Goal: Information Seeking & Learning: Learn about a topic

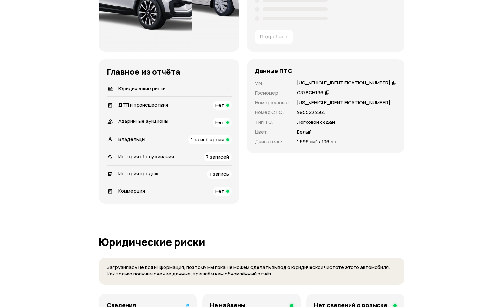
scroll to position [195, 0]
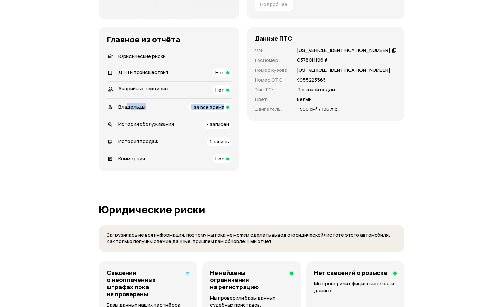
drag, startPoint x: 126, startPoint y: 106, endPoint x: 243, endPoint y: 112, distance: 116.5
click at [239, 112] on div "Главное из отчёта   Юридические риски   ДТП и происшествия Нет Аварийные аукцио…" at bounding box center [169, 99] width 140 height 144
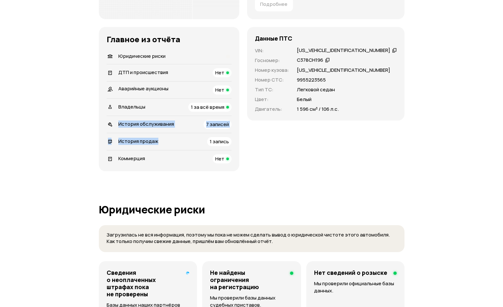
drag, startPoint x: 123, startPoint y: 127, endPoint x: 191, endPoint y: 134, distance: 69.0
click at [191, 134] on ul "Юридические риски   ДТП и происшествия Нет Аварийные аукционы Нет   Владельцы 1…" at bounding box center [169, 106] width 125 height 114
click at [229, 123] on span "7 записей" at bounding box center [217, 124] width 23 height 7
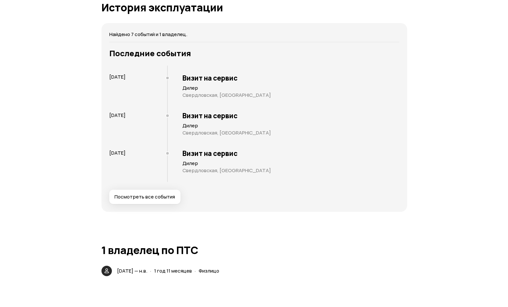
scroll to position [983, 0]
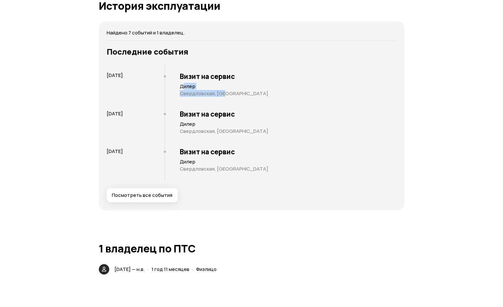
drag, startPoint x: 184, startPoint y: 85, endPoint x: 225, endPoint y: 92, distance: 42.0
click at [225, 92] on article "Дилер Свердловская, [GEOGRAPHIC_DATA]" at bounding box center [288, 90] width 217 height 14
click at [246, 96] on p "Свердловская, [GEOGRAPHIC_DATA]" at bounding box center [288, 93] width 217 height 7
click at [159, 191] on button "Посмотреть все события" at bounding box center [142, 195] width 71 height 14
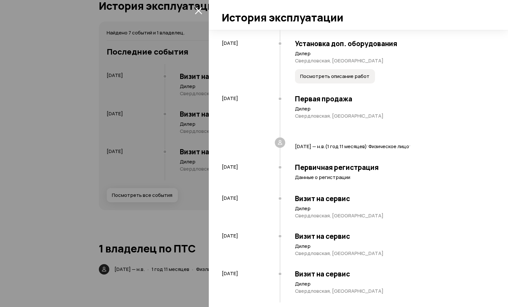
scroll to position [81, 0]
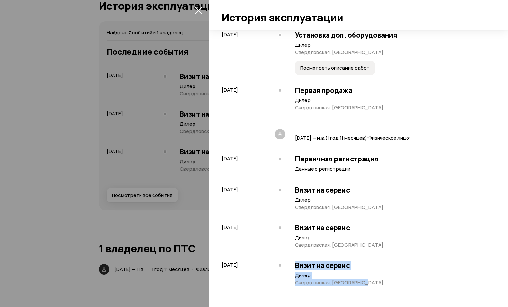
drag, startPoint x: 289, startPoint y: 264, endPoint x: 375, endPoint y: 283, distance: 87.5
click at [375, 283] on div "Визит на сервис Дилер Свердловская, [GEOGRAPHIC_DATA]" at bounding box center [384, 276] width 209 height 38
click at [375, 283] on p "Свердловская, [GEOGRAPHIC_DATA]" at bounding box center [391, 283] width 193 height 7
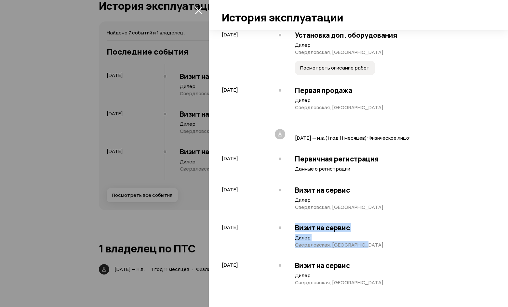
drag, startPoint x: 309, startPoint y: 228, endPoint x: 367, endPoint y: 247, distance: 61.2
click at [366, 247] on div "Визит на сервис Дилер Свердловская, [GEOGRAPHIC_DATA]" at bounding box center [384, 238] width 209 height 38
click at [369, 248] on div "Визит на сервис Дилер Свердловская, [GEOGRAPHIC_DATA]" at bounding box center [384, 238] width 209 height 38
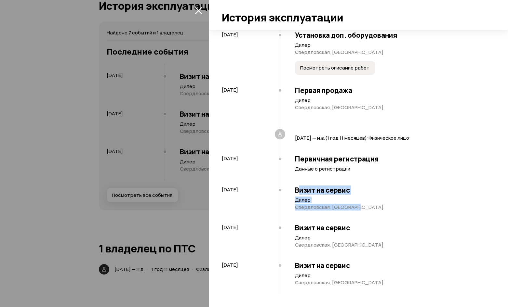
drag, startPoint x: 301, startPoint y: 187, endPoint x: 360, endPoint y: 208, distance: 62.8
click at [355, 208] on div "Визит на сервис Дилер Свердловская, [GEOGRAPHIC_DATA]" at bounding box center [384, 200] width 209 height 38
click at [364, 208] on p "Свердловская, [GEOGRAPHIC_DATA]" at bounding box center [391, 207] width 193 height 7
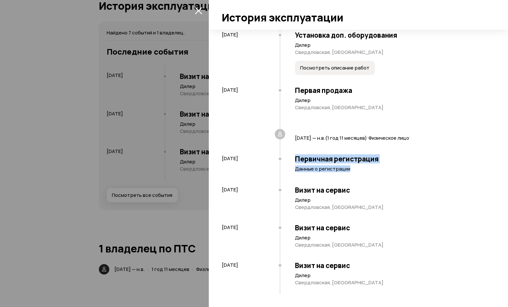
drag, startPoint x: 290, startPoint y: 152, endPoint x: 368, endPoint y: 177, distance: 81.5
click at [367, 177] on div "Первичная регистрация Данные о регистрации" at bounding box center [384, 165] width 209 height 31
click at [368, 177] on div "Первичная регистрация Данные о регистрации" at bounding box center [384, 165] width 209 height 31
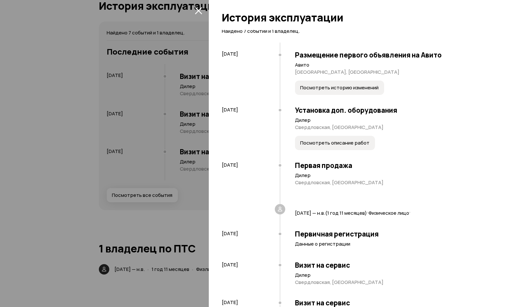
scroll to position [0, 0]
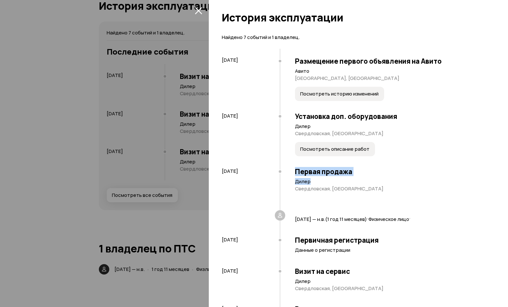
drag, startPoint x: 295, startPoint y: 169, endPoint x: 370, endPoint y: 182, distance: 76.2
click at [370, 182] on div "Первая продажа Дилер Свердловская, [GEOGRAPHIC_DATA]" at bounding box center [384, 187] width 209 height 48
click at [370, 182] on p "Дилер" at bounding box center [391, 181] width 193 height 7
drag, startPoint x: 298, startPoint y: 57, endPoint x: 332, endPoint y: 62, distance: 33.9
click at [332, 62] on h3 "Размещение первого объявления на Авито" at bounding box center [391, 61] width 193 height 8
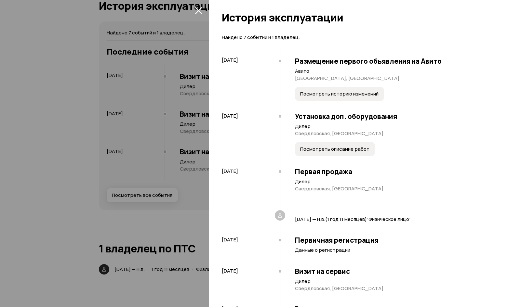
click at [343, 65] on h3 "Размещение первого объявления на Авито" at bounding box center [391, 61] width 193 height 8
click at [362, 98] on button "Посмотреть историю изменений" at bounding box center [339, 94] width 89 height 14
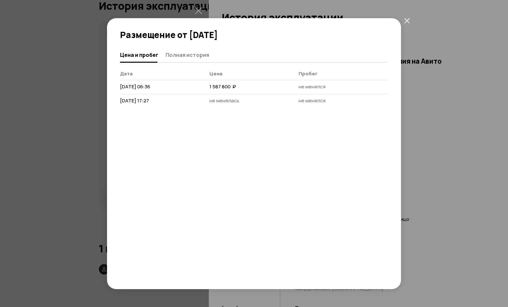
drag, startPoint x: 207, startPoint y: 88, endPoint x: 239, endPoint y: 88, distance: 31.2
click at [239, 88] on tr "[DATE] 06:36 1 587 800  ₽ не менялся" at bounding box center [254, 87] width 268 height 14
click at [239, 88] on td "1 587 800  ₽" at bounding box center [253, 87] width 89 height 14
drag, startPoint x: 210, startPoint y: 85, endPoint x: 239, endPoint y: 84, distance: 28.6
click at [239, 84] on td "1 587 800  ₽" at bounding box center [253, 87] width 89 height 14
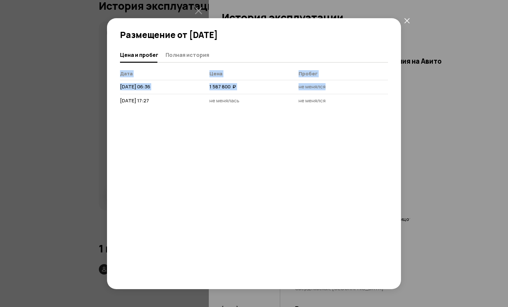
drag, startPoint x: 115, startPoint y: 88, endPoint x: 330, endPoint y: 86, distance: 215.2
click at [329, 86] on div "Цена и пробег Полная история [PERSON_NAME] [DATE] 06:36 1 587 800  ₽ не менялся…" at bounding box center [254, 161] width 294 height 228
click at [330, 86] on td "не менялся" at bounding box center [342, 87] width 89 height 14
click at [406, 23] on button "закрыть" at bounding box center [407, 21] width 12 height 12
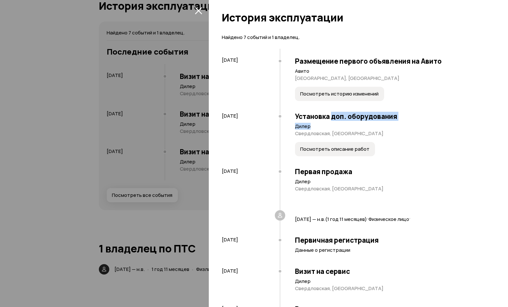
drag, startPoint x: 334, startPoint y: 112, endPoint x: 345, endPoint y: 124, distance: 16.1
click at [346, 124] on div "Установка доп. оборудования Дилер Свердловская, Екатеринбург Посмотреть описани…" at bounding box center [384, 134] width 209 height 55
click at [345, 124] on p "Дилер" at bounding box center [391, 126] width 193 height 7
drag, startPoint x: 295, startPoint y: 131, endPoint x: 367, endPoint y: 137, distance: 72.4
click at [367, 137] on div "Установка доп. оборудования Дилер Свердловская, Екатеринбург Посмотреть описани…" at bounding box center [384, 134] width 209 height 55
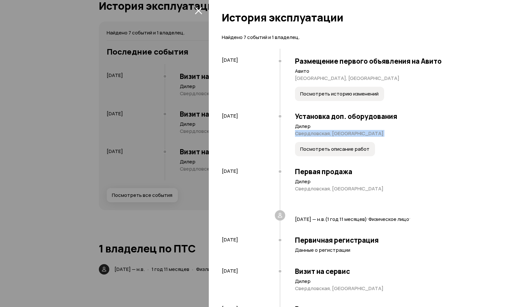
click at [374, 138] on div "Установка доп. оборудования Дилер Свердловская, Екатеринбург Посмотреть описани…" at bounding box center [384, 134] width 209 height 55
click at [344, 151] on span "Посмотреть описание работ" at bounding box center [334, 149] width 69 height 7
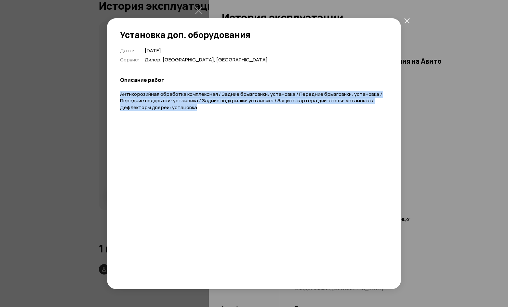
drag, startPoint x: 121, startPoint y: 93, endPoint x: 275, endPoint y: 105, distance: 154.9
click at [275, 105] on p "Антикорозийная обработка комплексная / Задние брызговики: установка / Передние …" at bounding box center [254, 101] width 268 height 20
click at [404, 20] on icon "закрыть" at bounding box center [407, 21] width 6 height 6
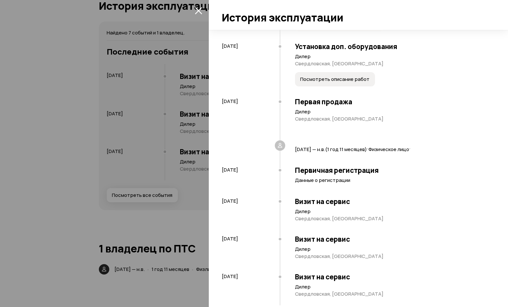
scroll to position [81, 0]
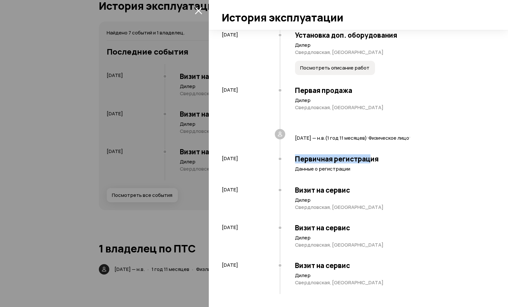
drag, startPoint x: 295, startPoint y: 158, endPoint x: 372, endPoint y: 158, distance: 77.1
click at [372, 158] on h3 "Первичная регистрация" at bounding box center [391, 159] width 193 height 8
drag, startPoint x: 293, startPoint y: 187, endPoint x: 358, endPoint y: 198, distance: 65.4
click at [358, 198] on div "Визит на сервис Дилер Свердловская, [GEOGRAPHIC_DATA]" at bounding box center [384, 200] width 209 height 38
drag, startPoint x: 296, startPoint y: 225, endPoint x: 320, endPoint y: 240, distance: 28.4
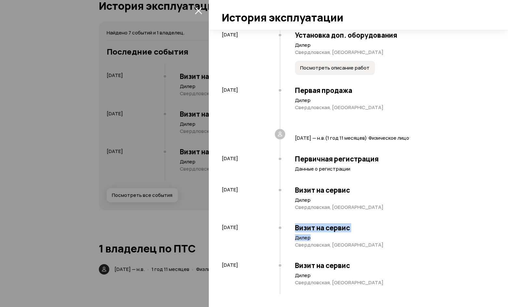
click at [320, 240] on div "Визит на сервис Дилер Свердловская, [GEOGRAPHIC_DATA]" at bounding box center [384, 238] width 209 height 38
click at [318, 238] on p "Дилер" at bounding box center [391, 238] width 193 height 7
drag, startPoint x: 289, startPoint y: 265, endPoint x: 332, endPoint y: 273, distance: 43.8
click at [332, 273] on div "Визит на сервис Дилер Свердловская, [GEOGRAPHIC_DATA]" at bounding box center [384, 276] width 209 height 38
click at [332, 273] on p "Дилер" at bounding box center [391, 275] width 193 height 7
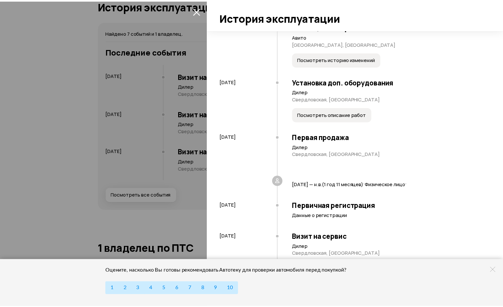
scroll to position [0, 0]
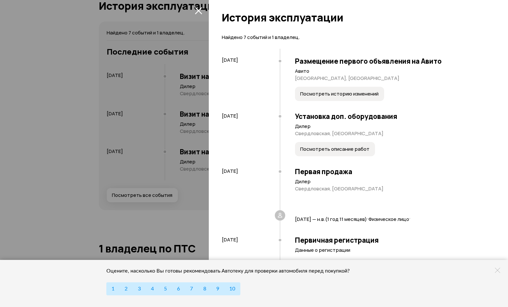
click at [204, 6] on div at bounding box center [254, 153] width 508 height 307
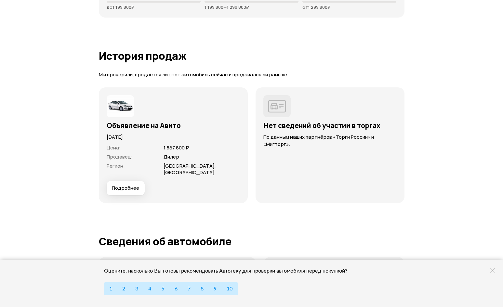
scroll to position [1471, 0]
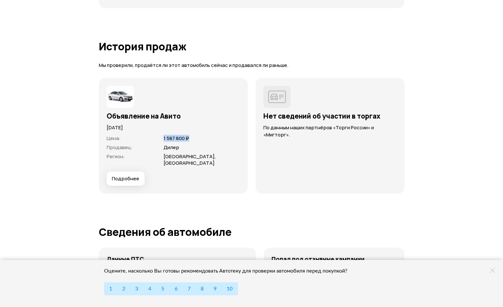
drag, startPoint x: 179, startPoint y: 134, endPoint x: 160, endPoint y: 131, distance: 19.7
click at [160, 131] on div "Цена : 1 587 800 ₽ Продавец : Дилер Регион : [GEOGRAPHIC_DATA], [GEOGRAPHIC_DAT…" at bounding box center [173, 151] width 133 height 40
click at [165, 142] on dl "Цена : 1 587 800 ₽ Продавец : Дилер Регион : [GEOGRAPHIC_DATA], [GEOGRAPHIC_DAT…" at bounding box center [173, 150] width 133 height 31
click at [162, 154] on div "Регион : [GEOGRAPHIC_DATA], [GEOGRAPHIC_DATA]" at bounding box center [173, 159] width 133 height 13
click at [165, 138] on span "1 587 800 ₽" at bounding box center [177, 138] width 26 height 7
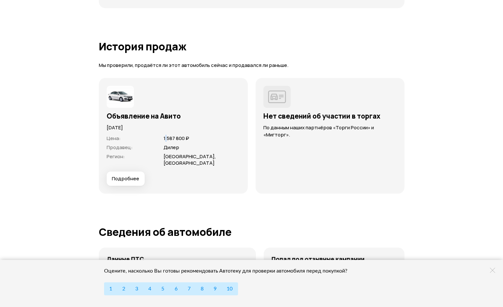
click at [165, 138] on span "1 587 800 ₽" at bounding box center [177, 138] width 26 height 7
click at [171, 140] on span "1 587 800 ₽" at bounding box center [177, 138] width 26 height 7
click at [187, 136] on span "1 587 800 ₽" at bounding box center [177, 138] width 26 height 7
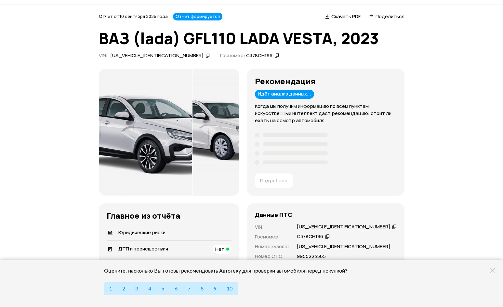
scroll to position [8, 0]
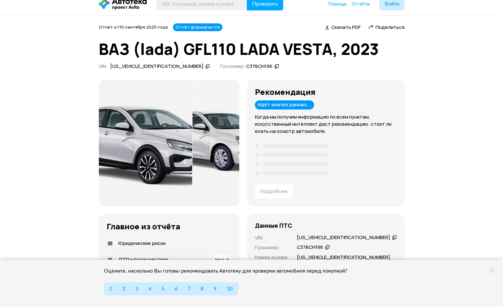
click at [185, 126] on img at bounding box center [146, 143] width 94 height 127
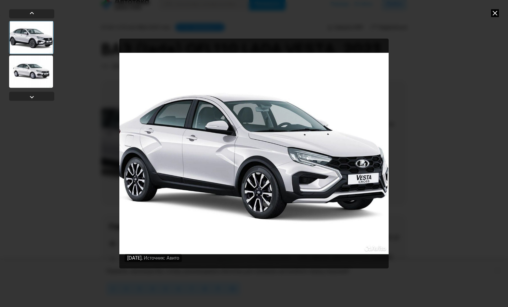
click at [43, 65] on div at bounding box center [31, 71] width 44 height 33
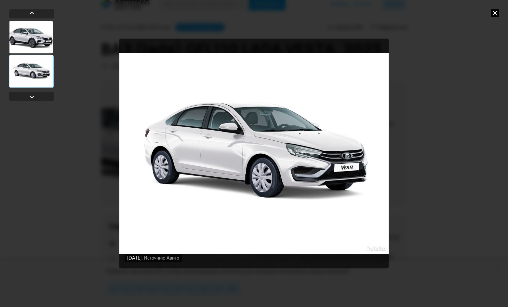
click at [39, 49] on div at bounding box center [31, 37] width 44 height 33
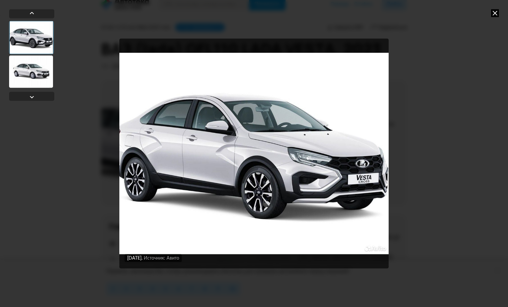
click at [32, 72] on div at bounding box center [31, 71] width 44 height 33
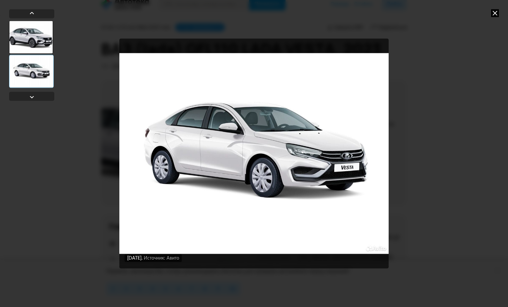
click at [497, 14] on icon at bounding box center [495, 13] width 8 height 8
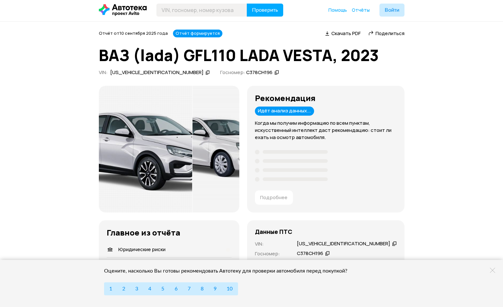
scroll to position [0, 0]
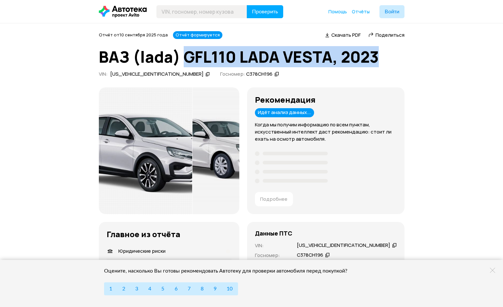
drag, startPoint x: 182, startPoint y: 58, endPoint x: 390, endPoint y: 65, distance: 208.2
click at [390, 65] on h1 "ВАЗ (lada) GFL110 LADA VESTA, 2023" at bounding box center [252, 57] width 306 height 18
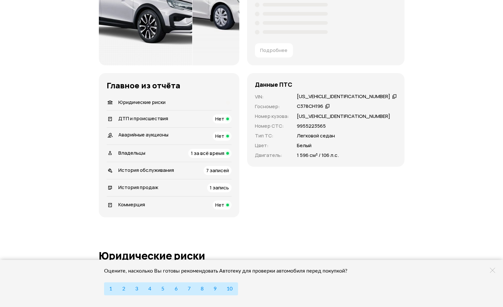
scroll to position [163, 0]
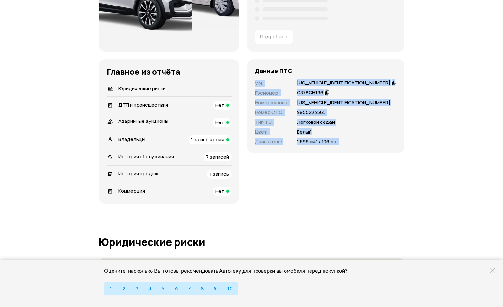
drag, startPoint x: 260, startPoint y: 79, endPoint x: 351, endPoint y: 146, distance: 113.3
click at [351, 146] on div "Данные ПТС VIN : [US_VEHICLE_IDENTIFICATION_NUMBER]   Госномер : С378СН196   Но…" at bounding box center [325, 106] width 157 height 94
copy div "VIN : [US_VEHICLE_IDENTIFICATION_NUMBER]   Госномер : С378СН196   Номер кузова …"
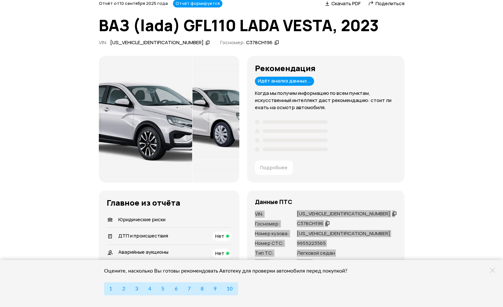
scroll to position [0, 0]
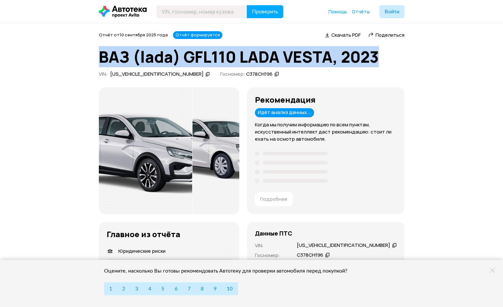
drag, startPoint x: 395, startPoint y: 54, endPoint x: 93, endPoint y: 60, distance: 302.4
copy h1 "ВАЗ (lada) GFL110 LADA VESTA, 2023"
click at [153, 125] on img at bounding box center [146, 150] width 94 height 127
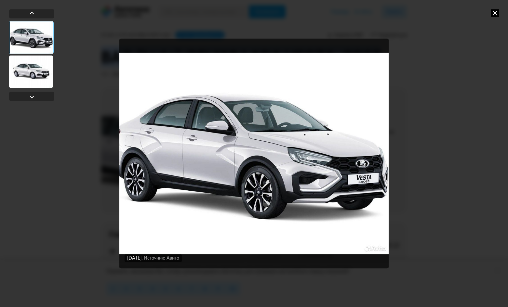
click at [473, 134] on div "[DATE] Источник: Авито [DATE] Источник: Авито" at bounding box center [254, 153] width 508 height 307
click at [493, 12] on icon at bounding box center [495, 13] width 8 height 8
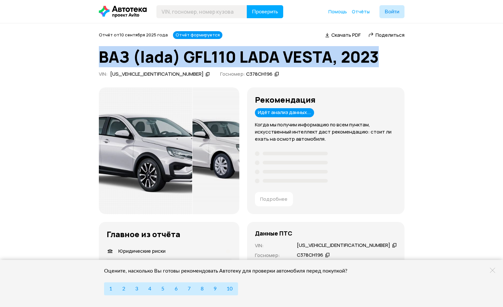
click at [223, 141] on img at bounding box center [215, 150] width 46 height 127
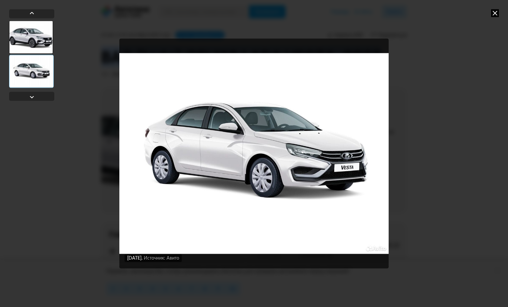
click at [382, 136] on img "Go to Slide 2" at bounding box center [253, 153] width 269 height 231
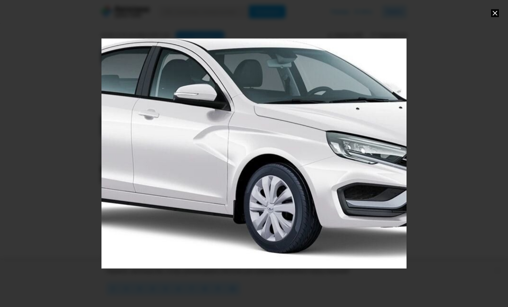
click at [406, 132] on div "Go to Slide 2" at bounding box center [253, 153] width 609 height 461
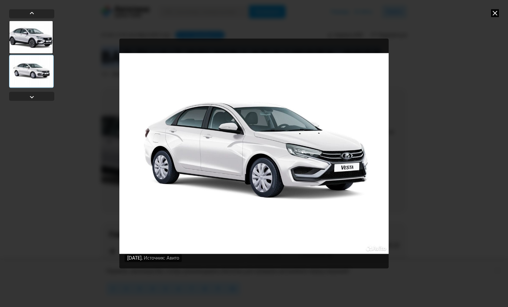
click at [337, 132] on img "Go to Slide 2" at bounding box center [253, 153] width 269 height 231
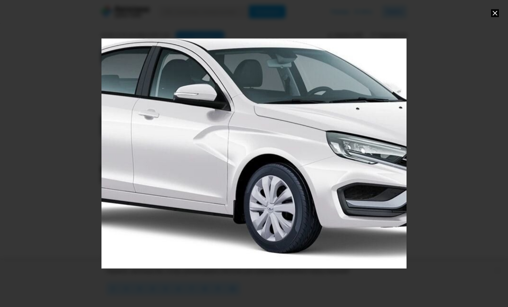
click at [334, 134] on div "Go to Slide 2" at bounding box center [253, 153] width 609 height 461
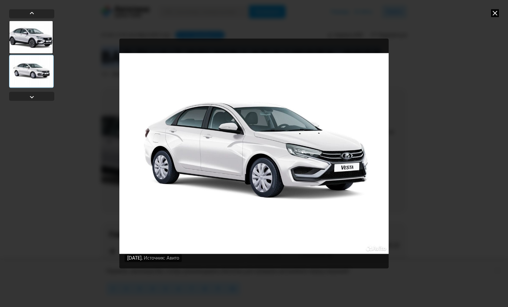
click at [449, 122] on div "[DATE] Источник: Авито [DATE] Источник: Авито" at bounding box center [254, 153] width 508 height 307
click at [30, 67] on div at bounding box center [31, 71] width 45 height 33
click at [34, 36] on div at bounding box center [31, 37] width 44 height 33
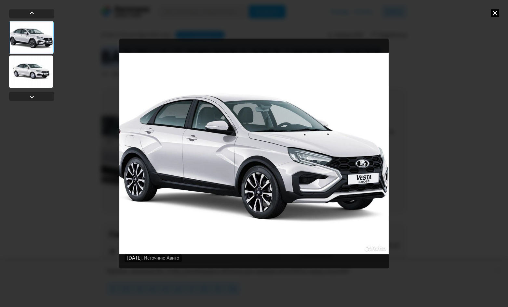
click at [495, 15] on icon at bounding box center [495, 13] width 8 height 8
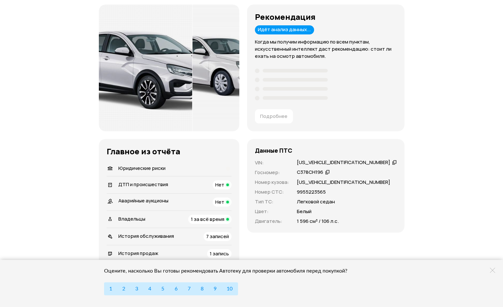
scroll to position [65, 0]
